Goal: Find specific page/section

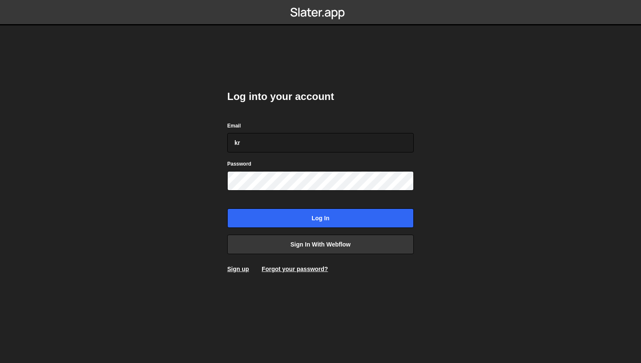
type input "kr3ado@luanstudio.com"
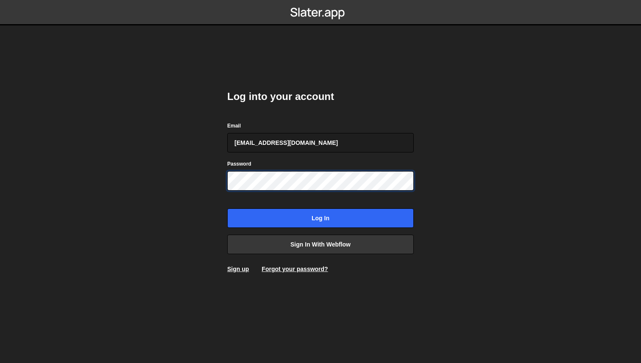
click at [227, 209] on input "Log in" at bounding box center [320, 218] width 186 height 19
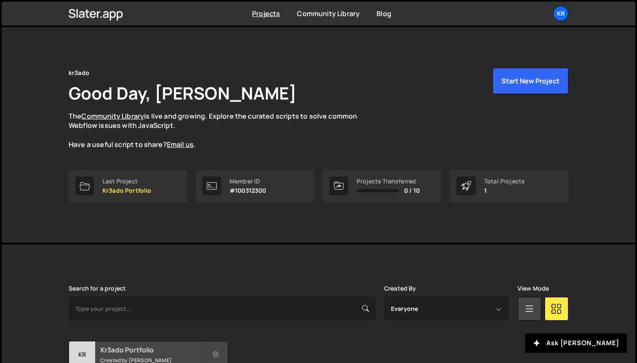
click at [104, 352] on h2 "Kr3ado Portfolio" at bounding box center [151, 349] width 102 height 9
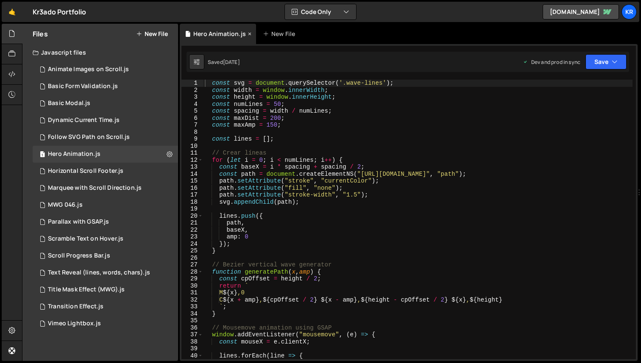
click at [248, 33] on icon at bounding box center [250, 34] width 6 height 8
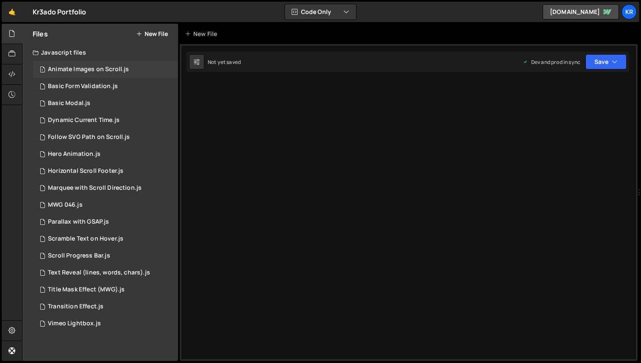
click at [81, 73] on div "Animate Images on Scroll.js" at bounding box center [88, 70] width 81 height 8
